Goal: Task Accomplishment & Management: Use online tool/utility

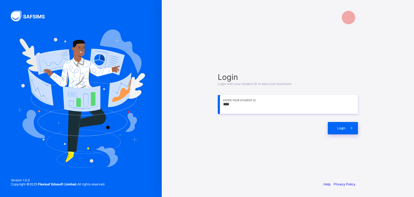
click at [236, 103] on input "****" at bounding box center [288, 104] width 140 height 19
type input "**********"
click at [335, 126] on div "Login" at bounding box center [343, 128] width 30 height 12
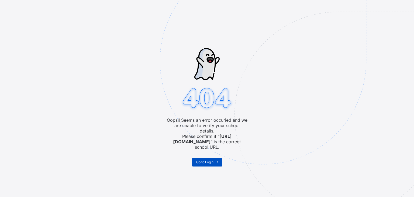
click at [209, 160] on span "Go to Login" at bounding box center [204, 162] width 17 height 4
